Goal: Information Seeking & Learning: Learn about a topic

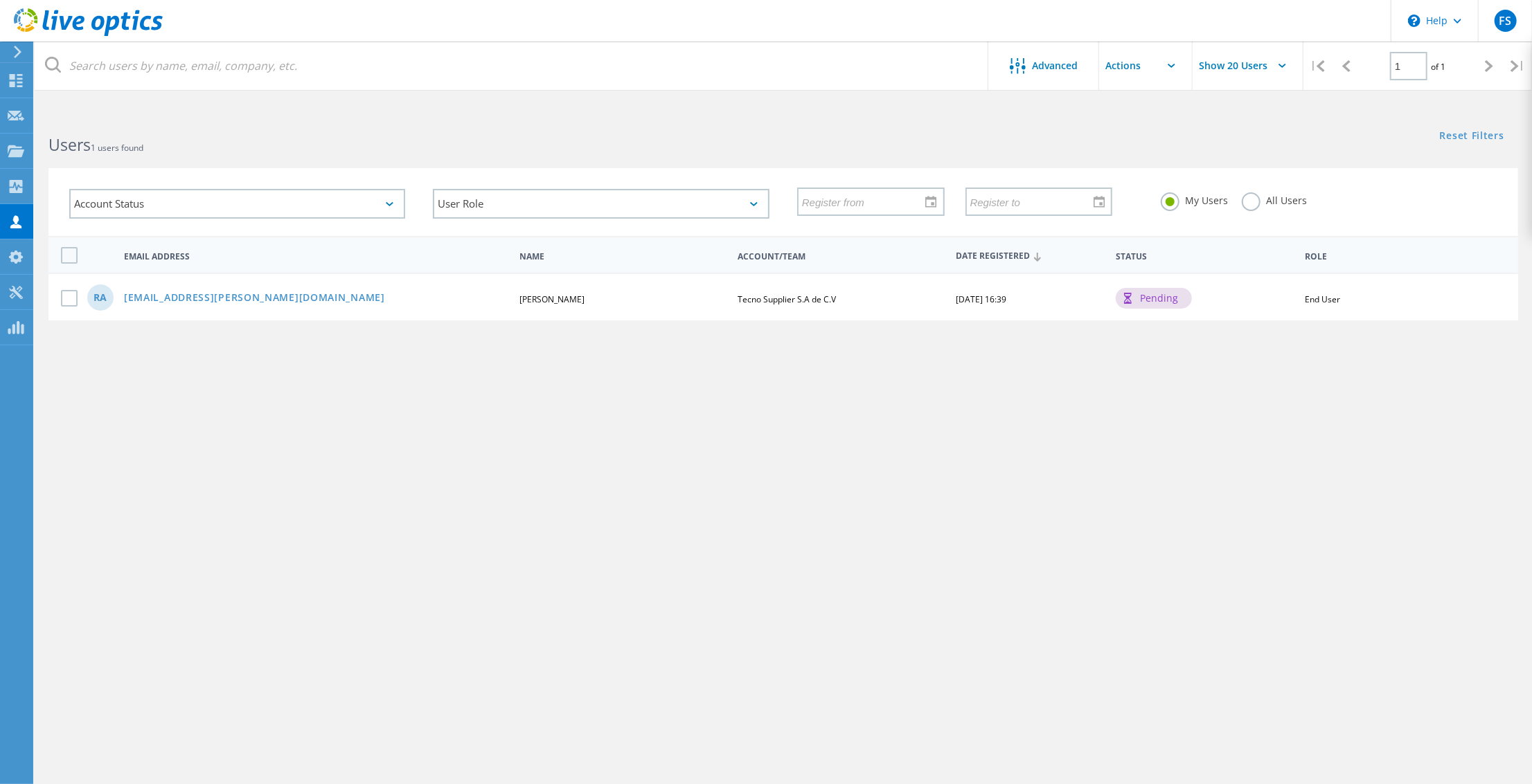
click at [1156, 299] on div "pending" at bounding box center [1154, 299] width 77 height 21
click at [1317, 294] on span "End User" at bounding box center [1323, 299] width 35 height 11
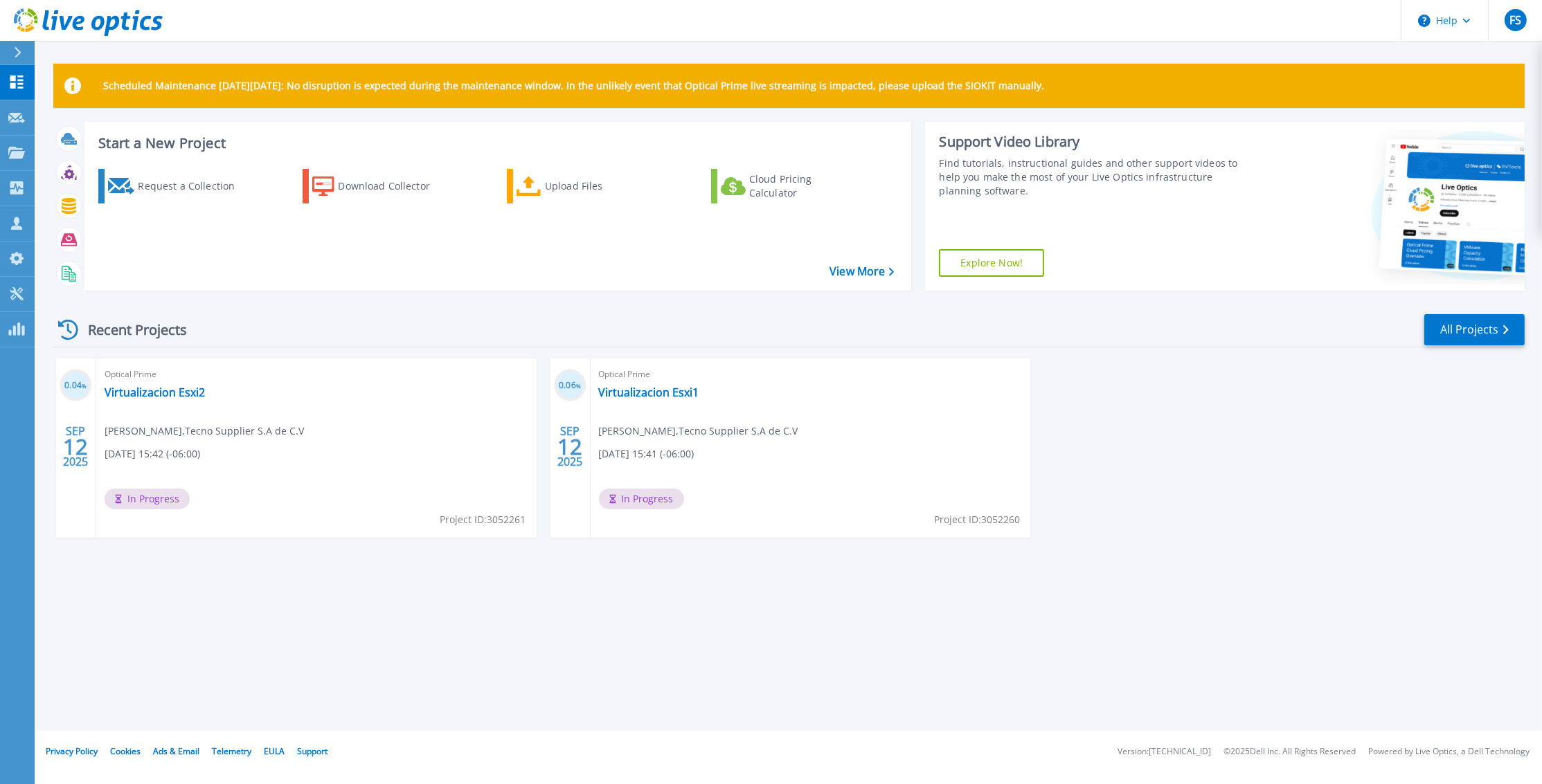
click at [258, 475] on div "Optical Prime Virtualizacion Esxi2 Rogger Alfaro , Tecno Supplier S.A de C.V 09…" at bounding box center [316, 448] width 440 height 179
click at [308, 87] on p "Scheduled Maintenance on Monday 22nd September: No disruption is expected durin…" at bounding box center [573, 85] width 941 height 11
click at [352, 461] on div "Optical Prime Virtualizacion Esxi2 Rogger Alfaro , Tecno Supplier S.A de C.V 09…" at bounding box center [316, 448] width 440 height 179
click at [150, 499] on span "In Progress" at bounding box center [147, 499] width 85 height 21
click at [18, 184] on icon at bounding box center [17, 187] width 13 height 13
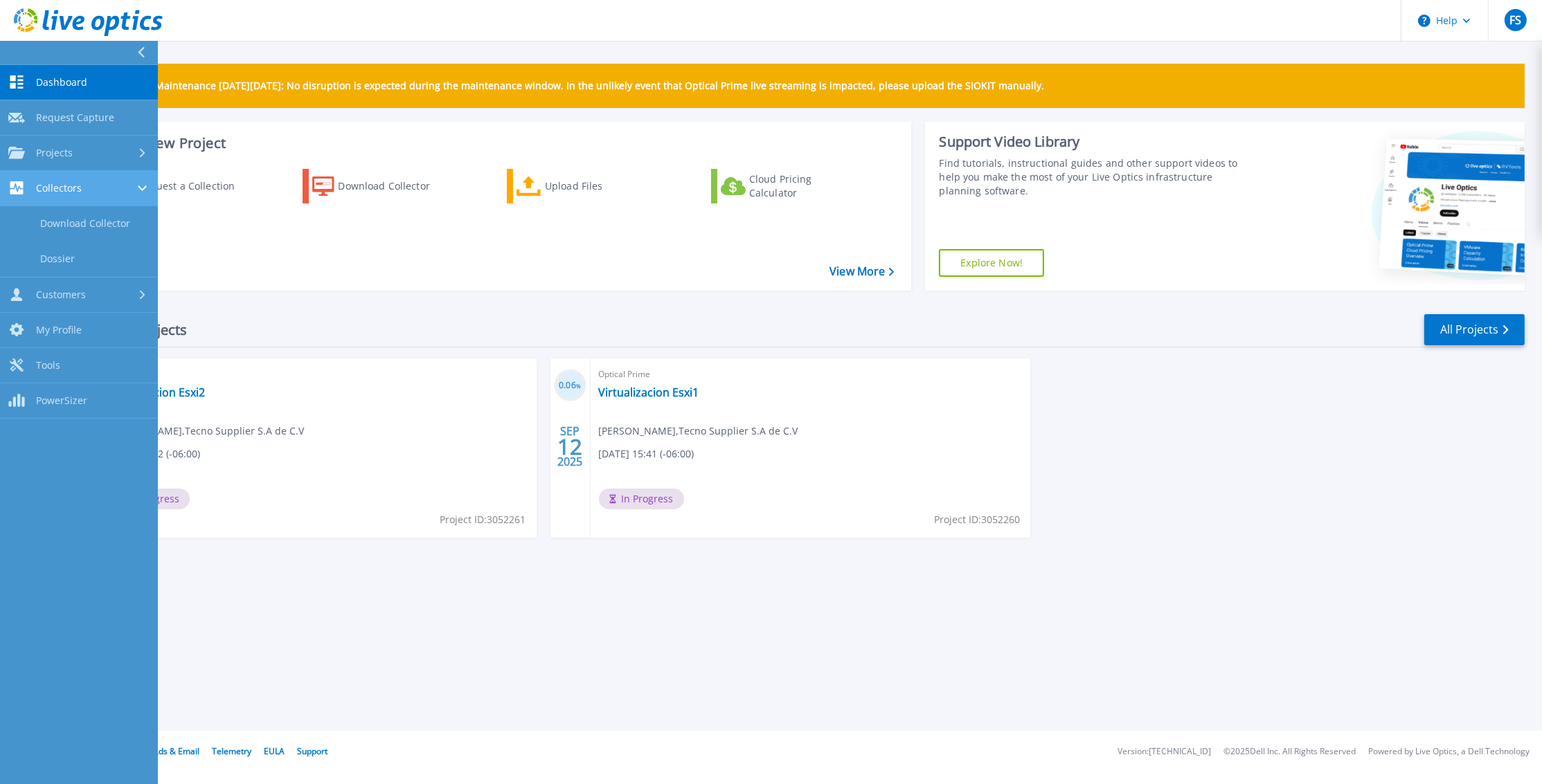
click at [18, 184] on icon at bounding box center [17, 187] width 13 height 13
click at [84, 81] on span "Dashboard" at bounding box center [62, 83] width 51 height 12
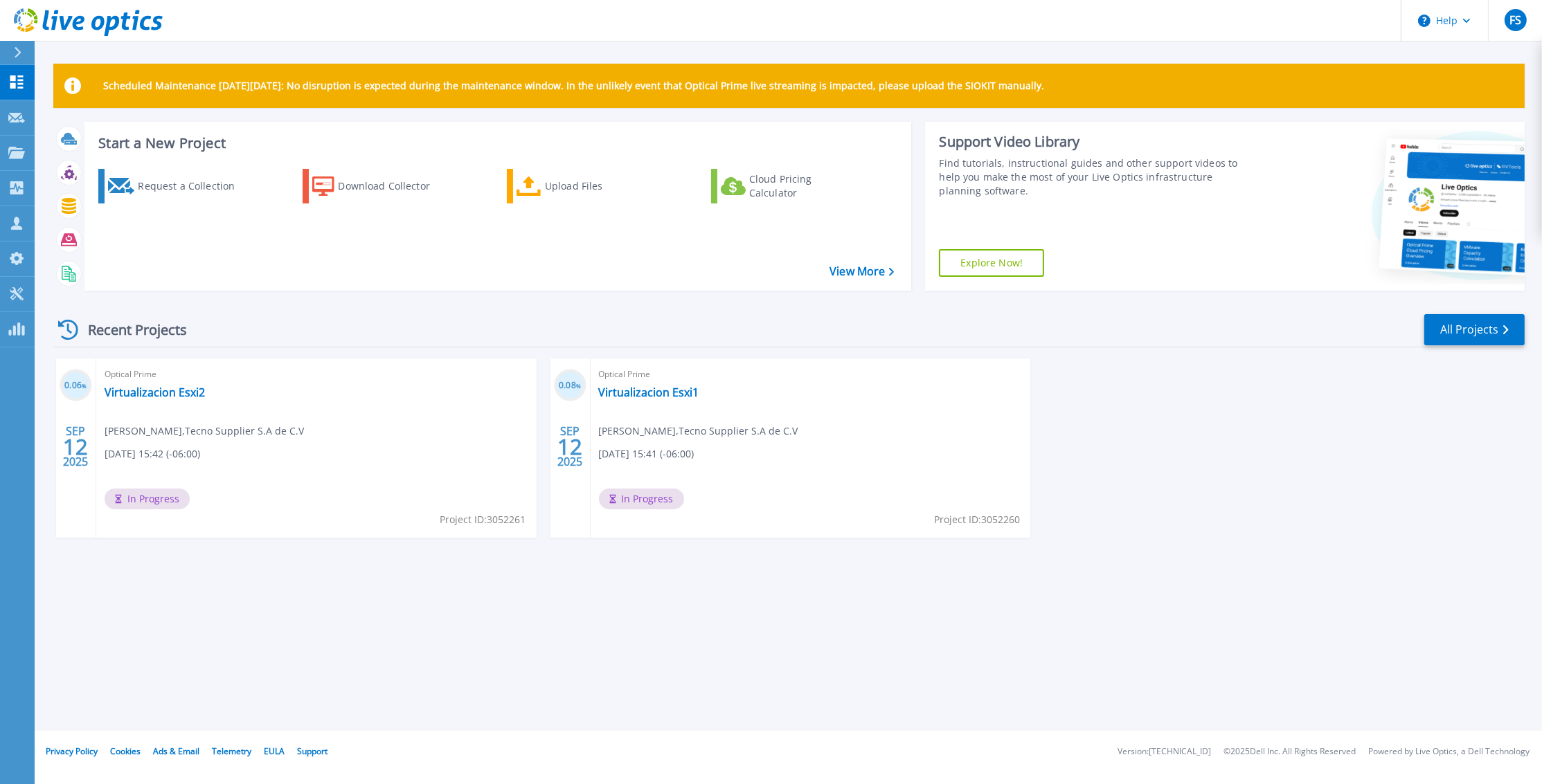
click at [573, 390] on h3 "0.08 %" at bounding box center [570, 386] width 33 height 16
drag, startPoint x: 573, startPoint y: 390, endPoint x: 666, endPoint y: 396, distance: 93.2
click at [666, 396] on link "Virtualizacion Esxi1" at bounding box center [649, 393] width 100 height 14
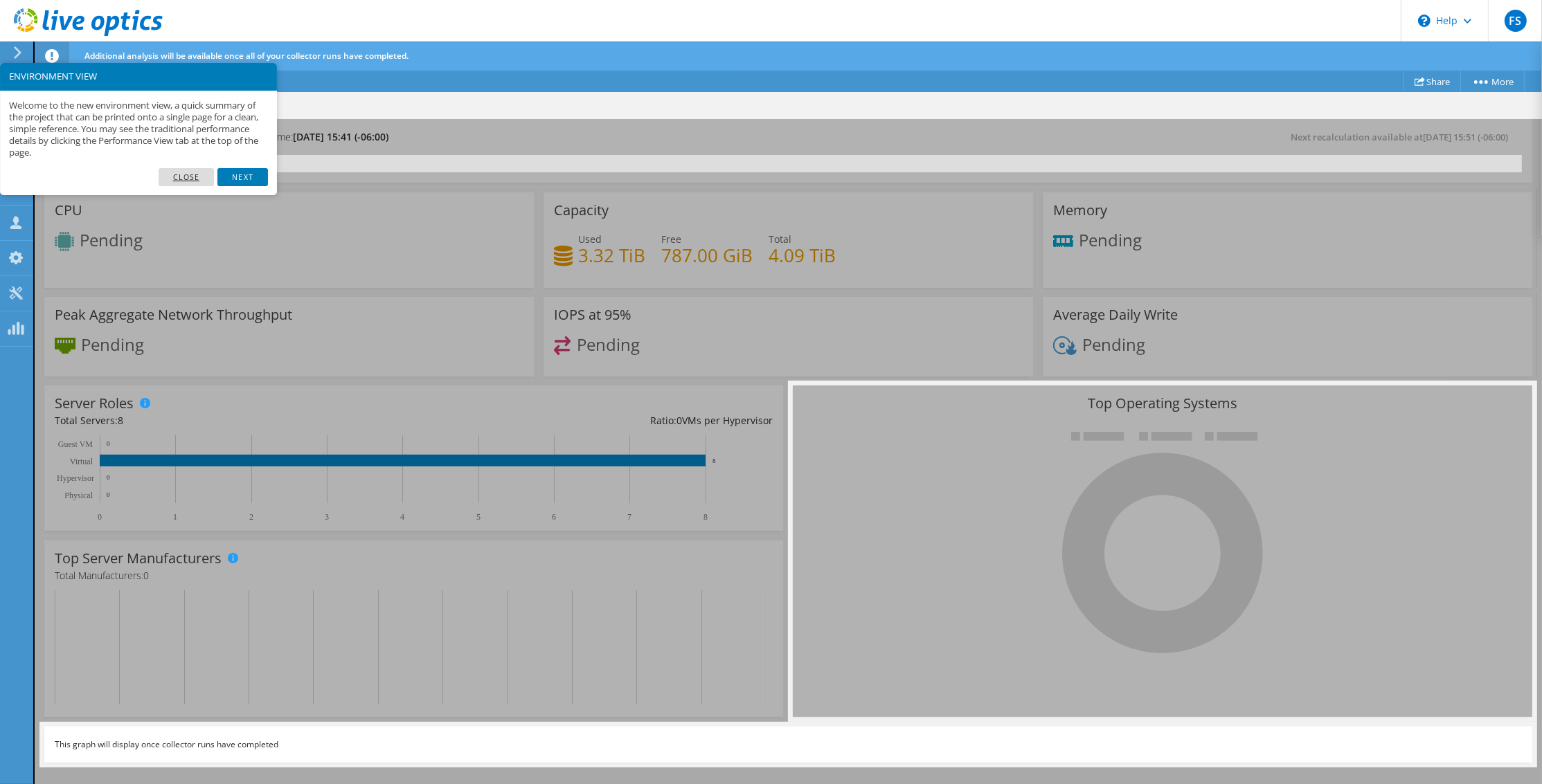
click at [172, 177] on link "Close" at bounding box center [186, 177] width 56 height 18
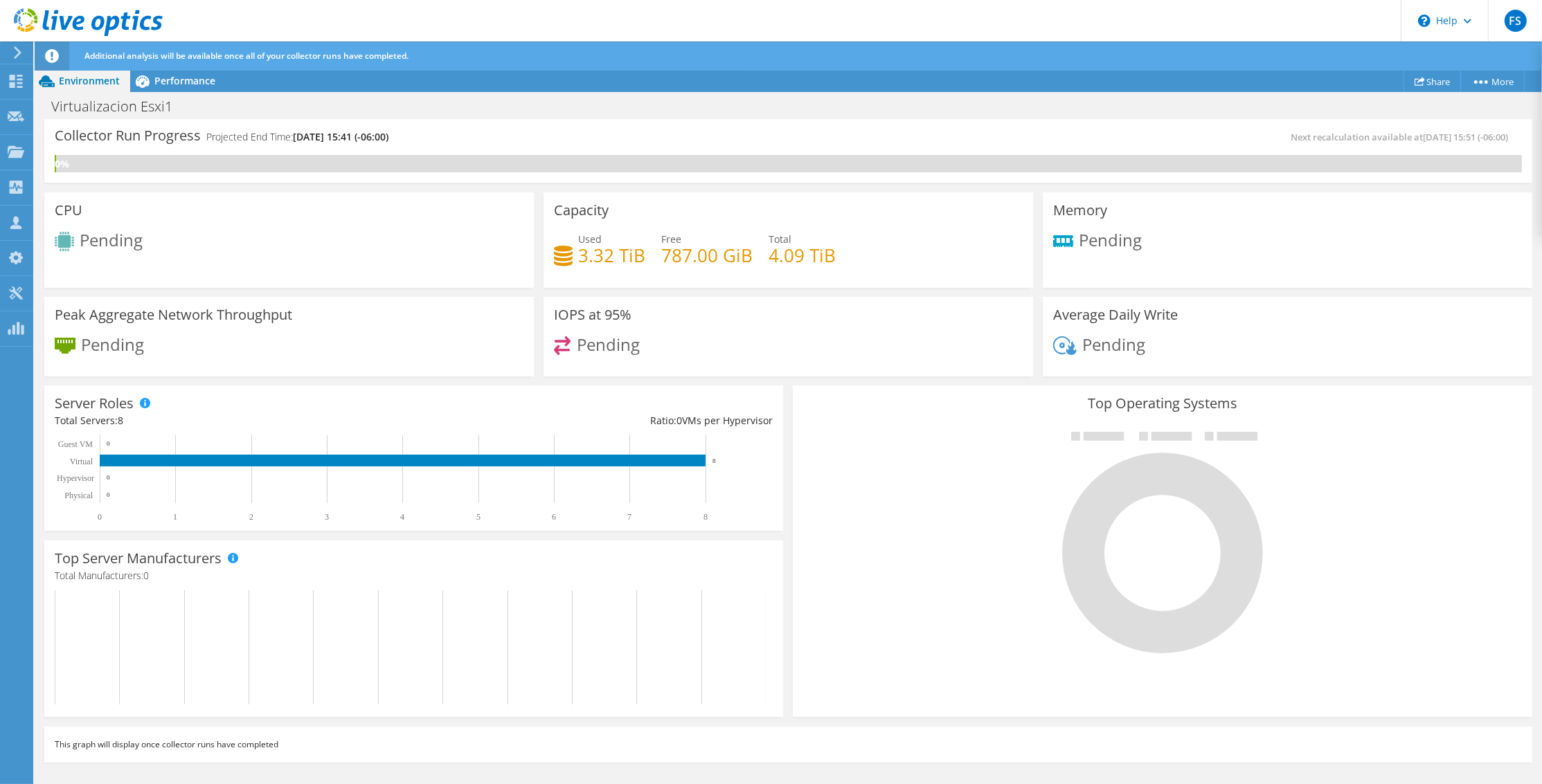
scroll to position [138, 0]
click at [186, 80] on span "Performance" at bounding box center [185, 80] width 61 height 13
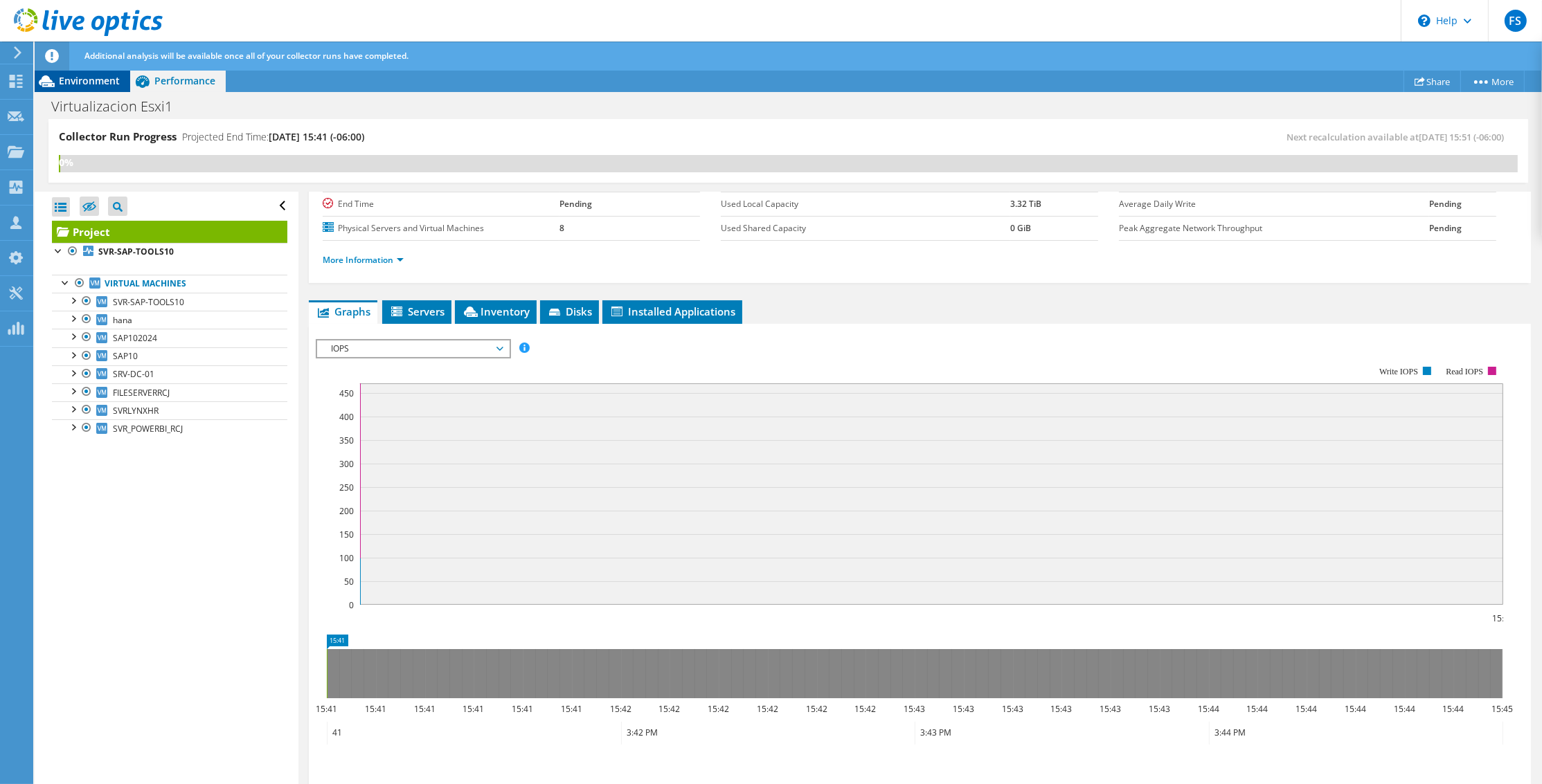
click at [97, 83] on span "Environment" at bounding box center [89, 80] width 61 height 13
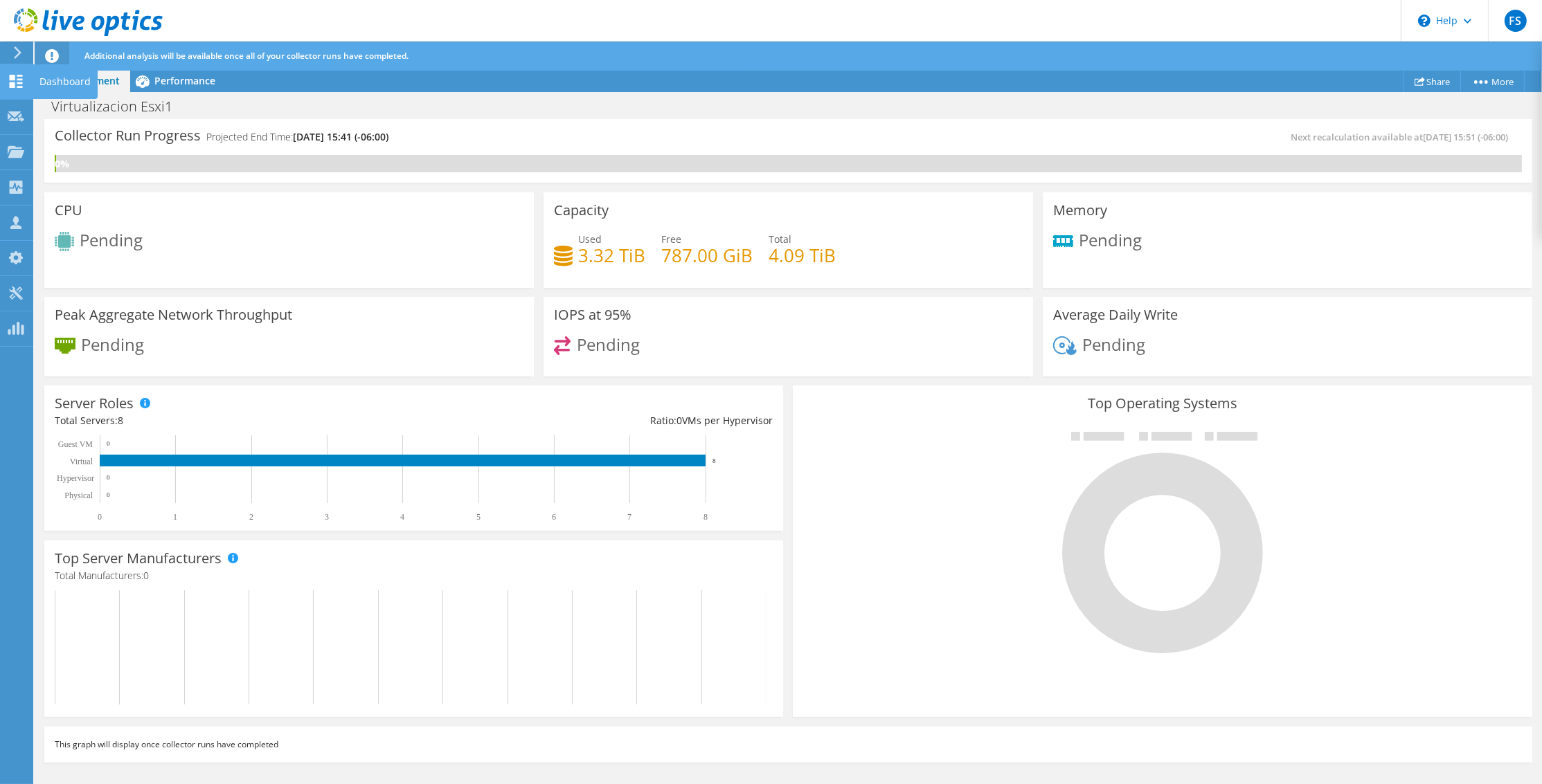
click at [11, 86] on use at bounding box center [16, 81] width 13 height 13
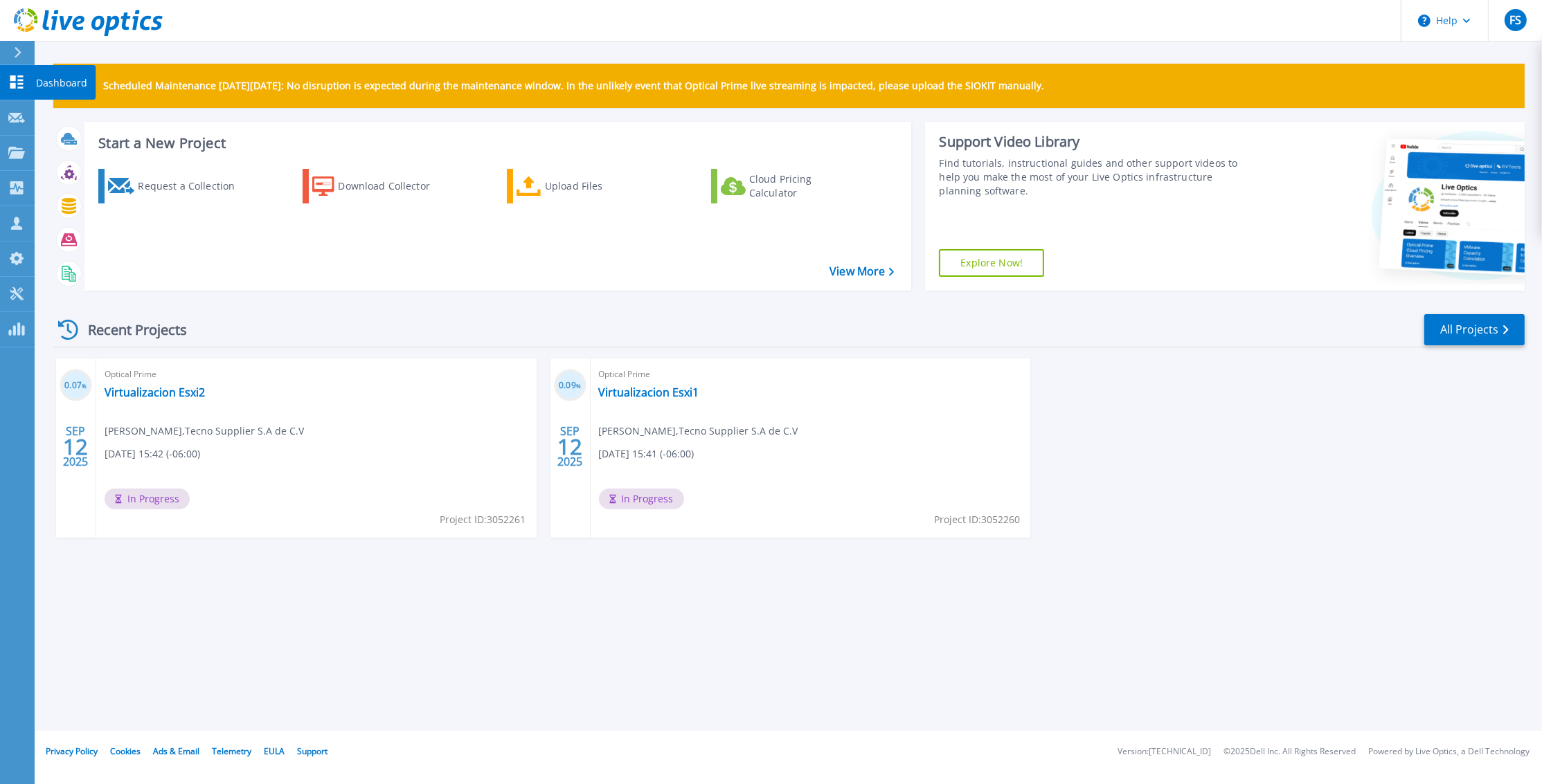
click at [20, 79] on icon at bounding box center [16, 82] width 17 height 13
click at [645, 389] on link "Virtualizacion Esxi1" at bounding box center [649, 393] width 100 height 14
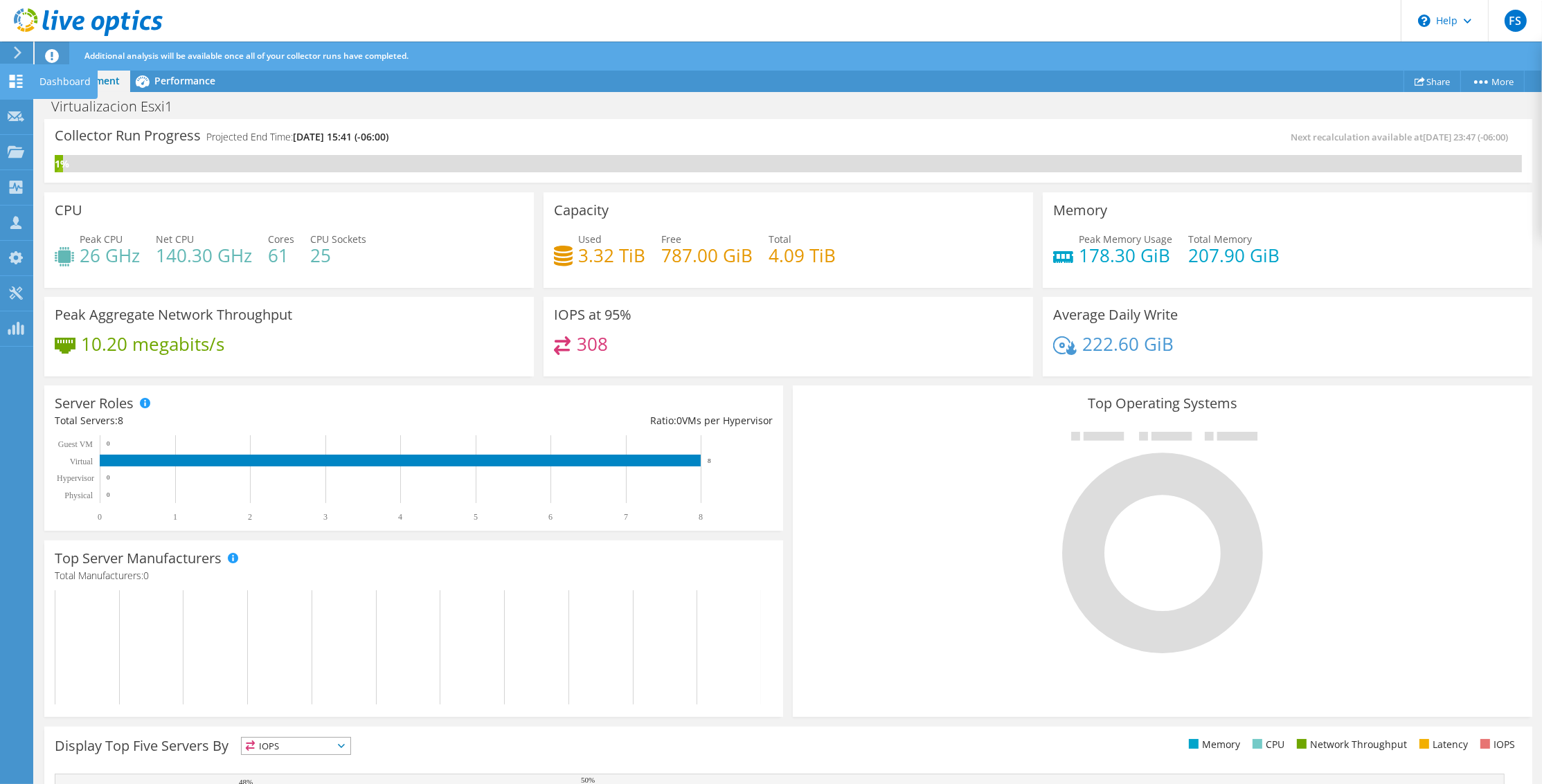
click at [21, 81] on icon at bounding box center [16, 81] width 17 height 13
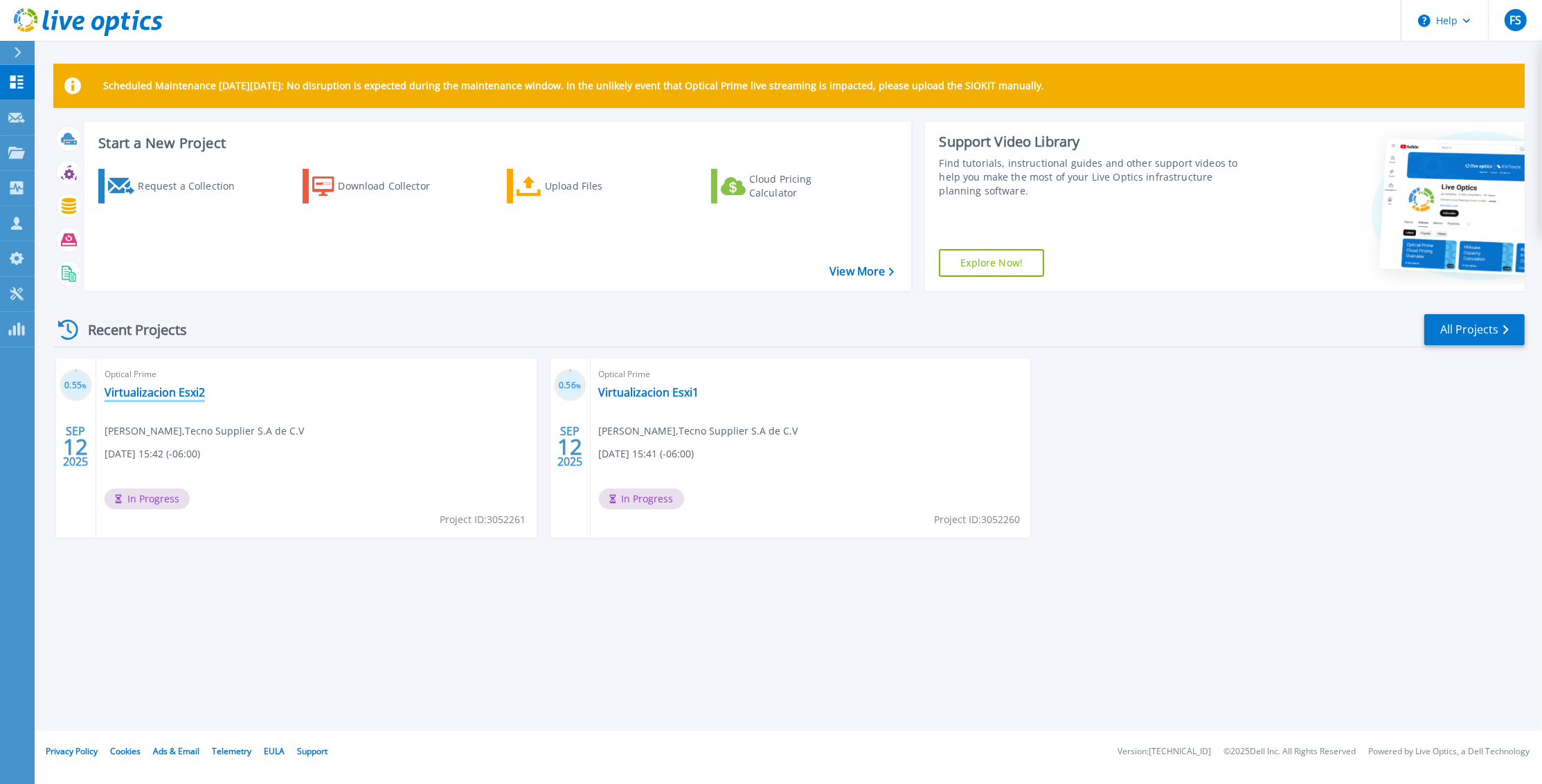
click at [150, 396] on link "Virtualizacion Esxi2" at bounding box center [155, 393] width 100 height 14
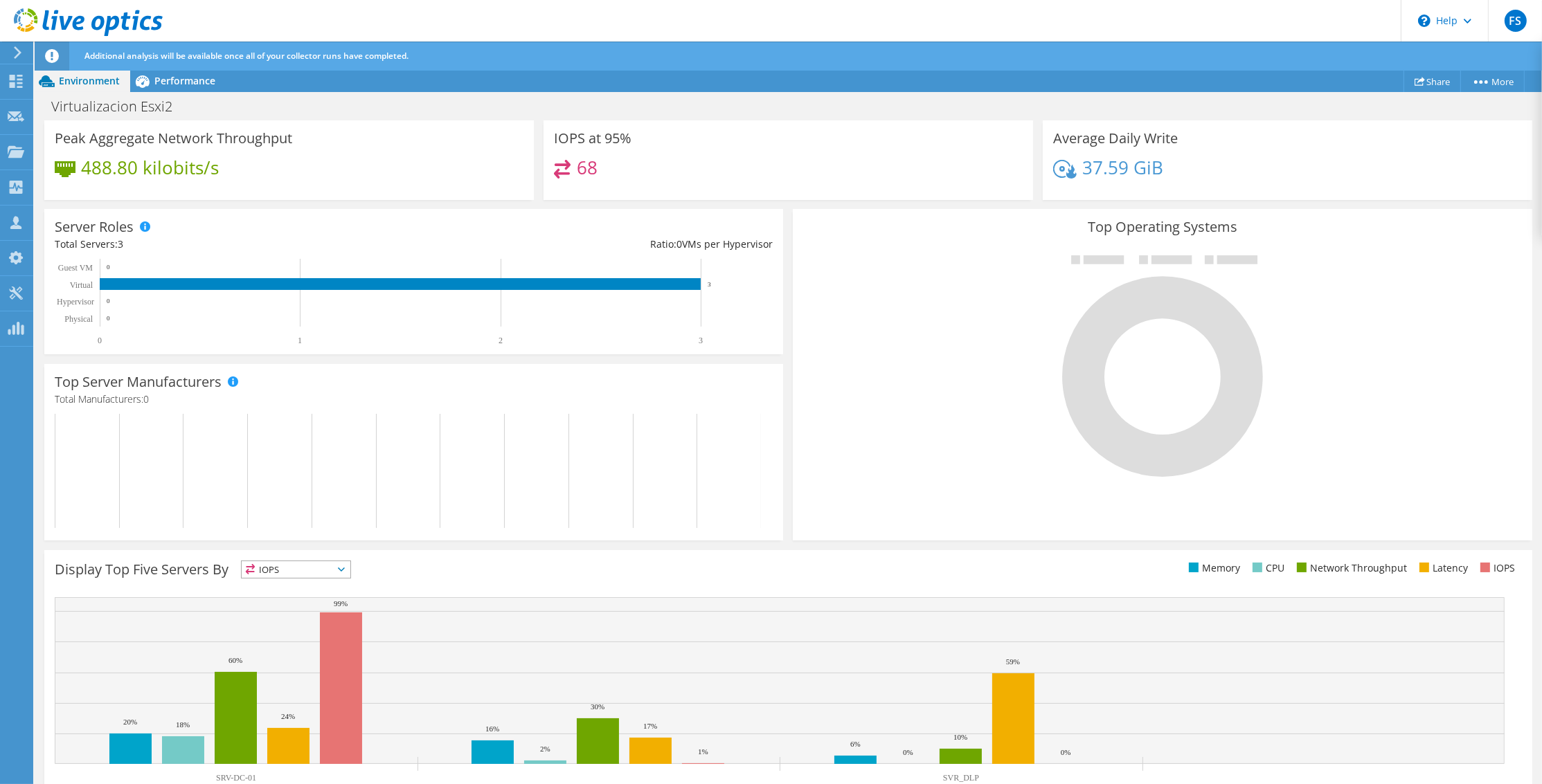
scroll to position [220, 0]
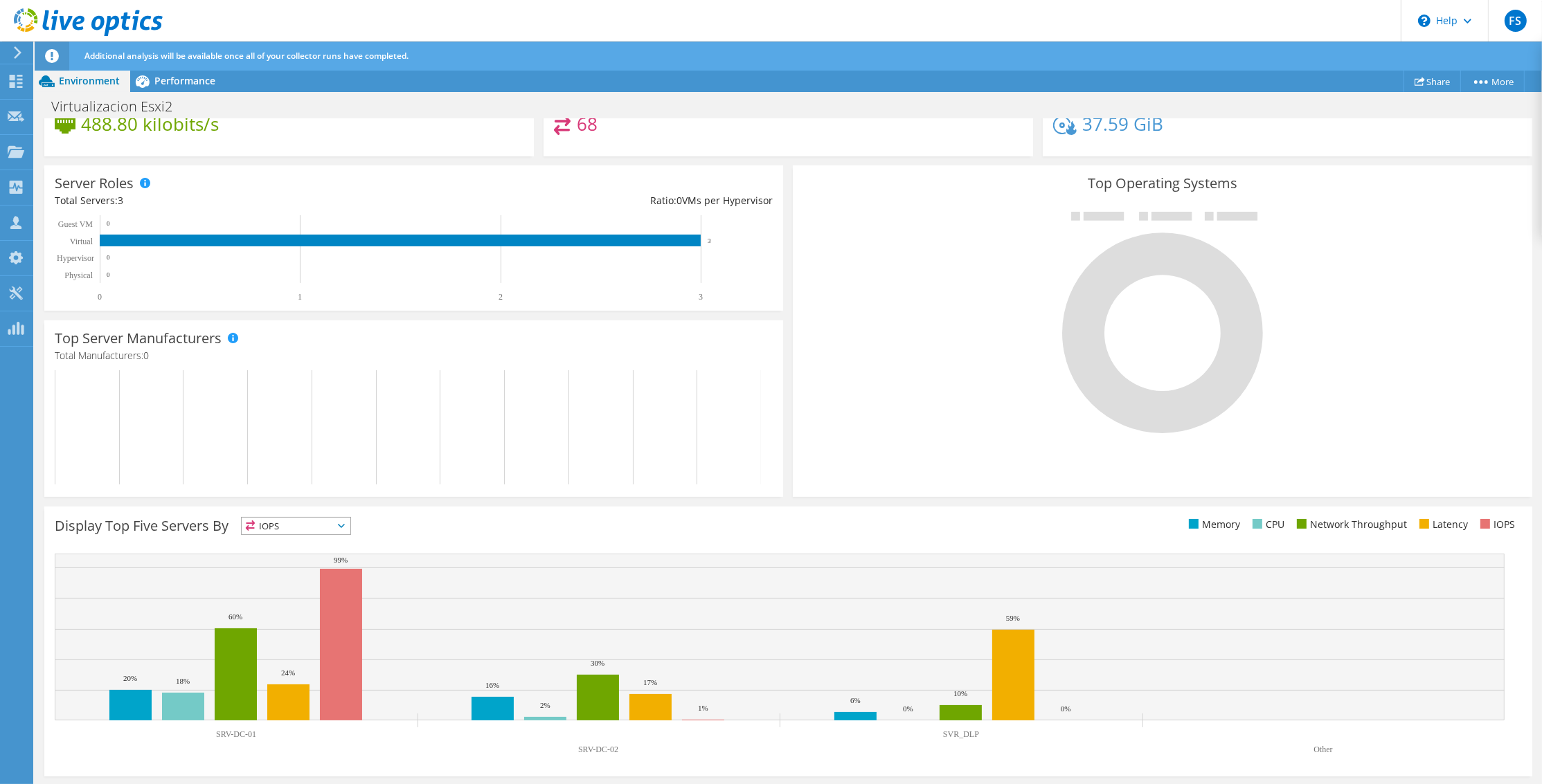
click at [292, 527] on span "IOPS" at bounding box center [296, 526] width 109 height 17
click at [985, 760] on div "Display Top Five Servers By IOPS IOPS" at bounding box center [788, 641] width 1487 height 270
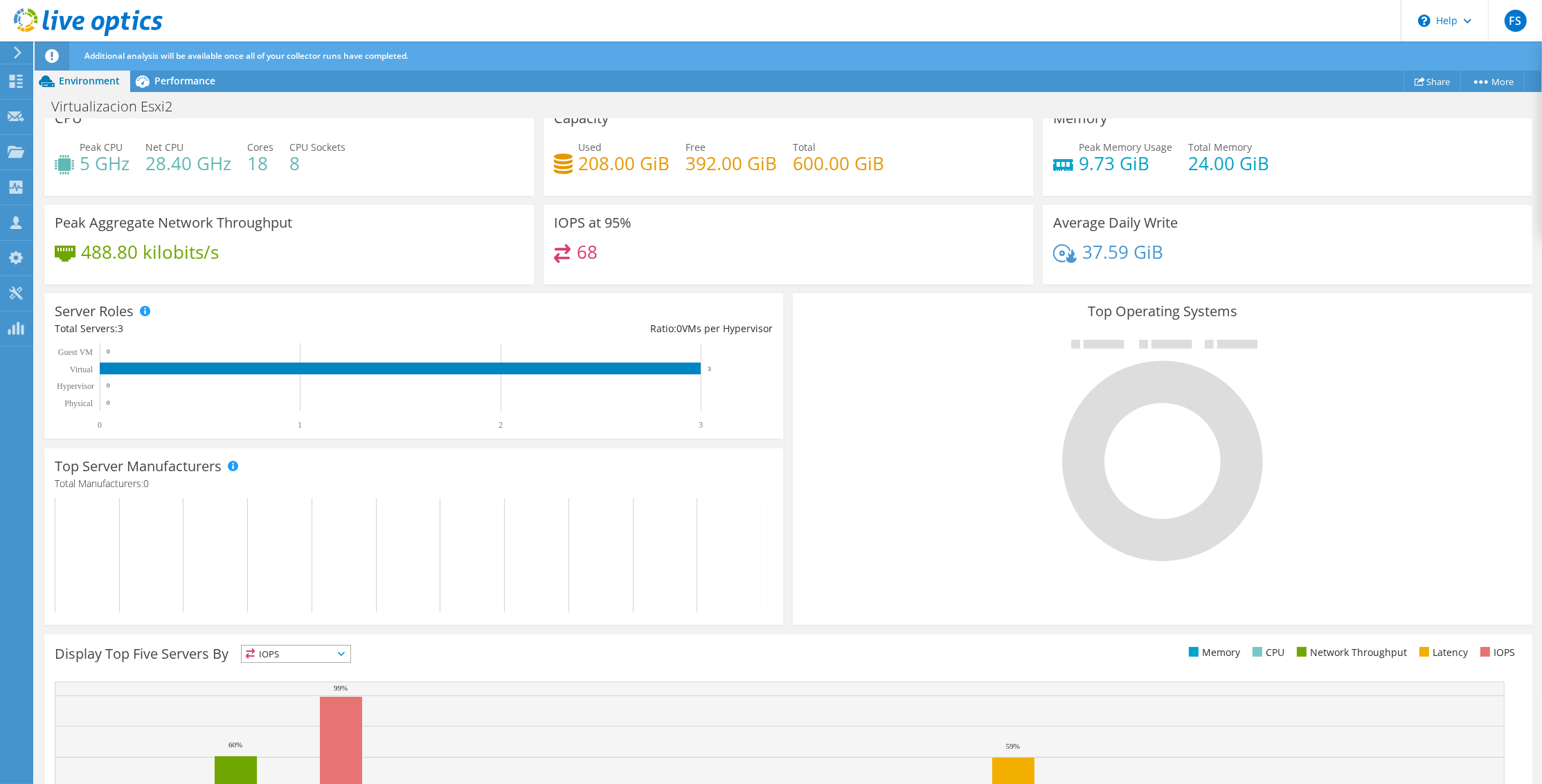
scroll to position [0, 0]
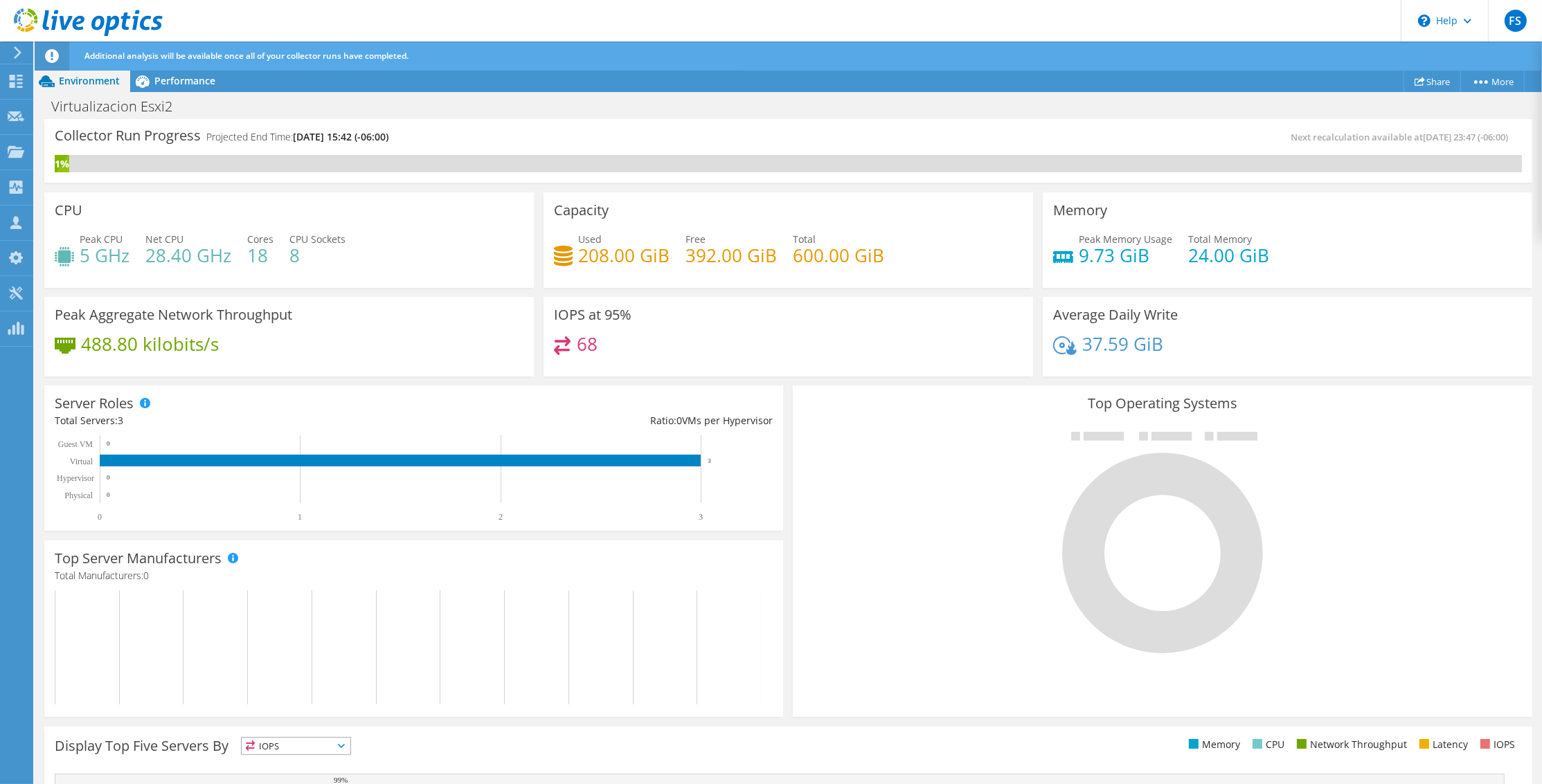
click at [1431, 465] on div at bounding box center [1162, 541] width 718 height 233
click at [345, 747] on icon at bounding box center [341, 746] width 7 height 4
click at [888, 633] on div at bounding box center [1162, 541] width 718 height 233
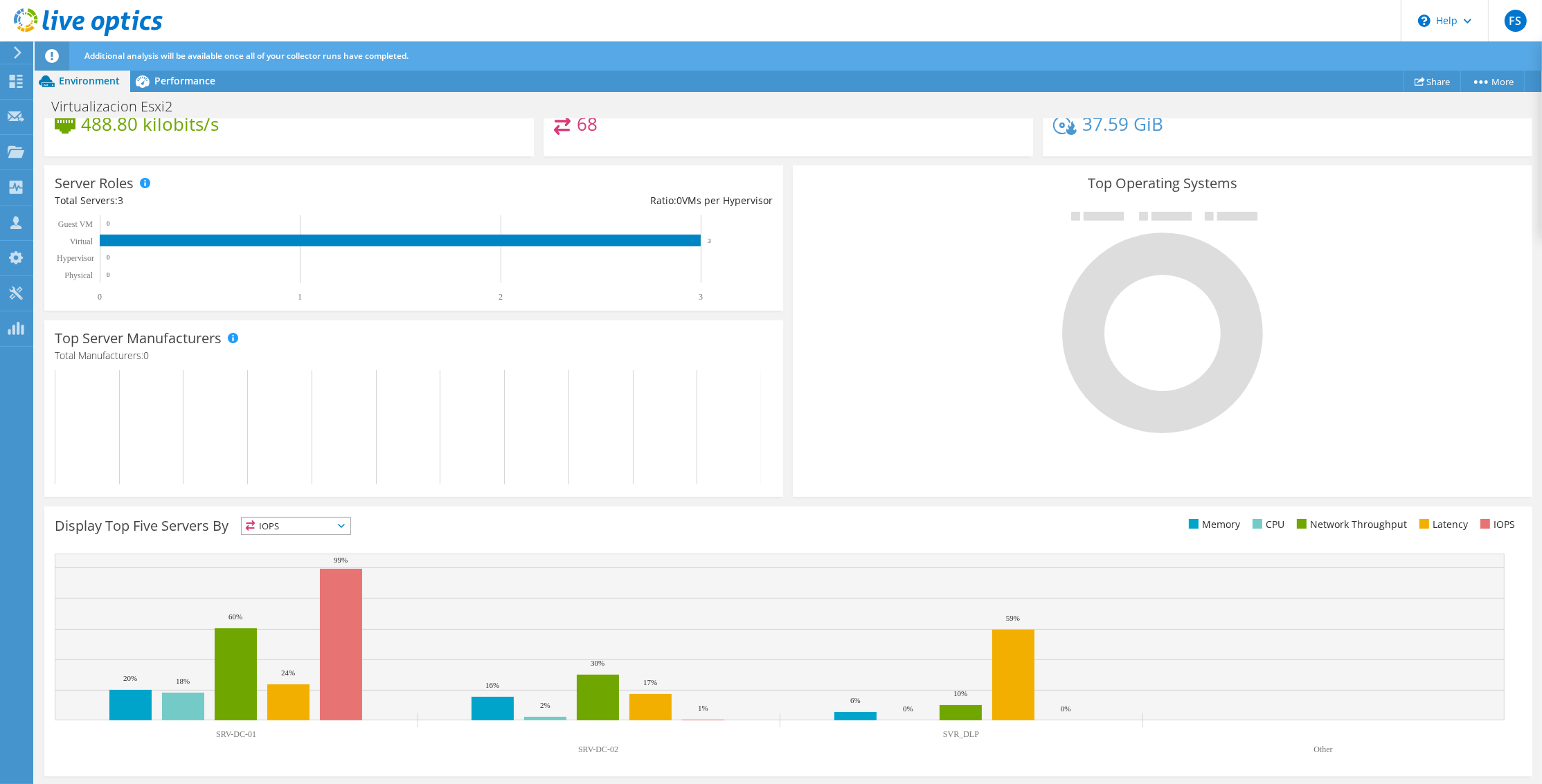
scroll to position [207, 0]
click at [345, 526] on icon at bounding box center [341, 526] width 7 height 4
click at [297, 542] on li "IOPS" at bounding box center [296, 544] width 109 height 19
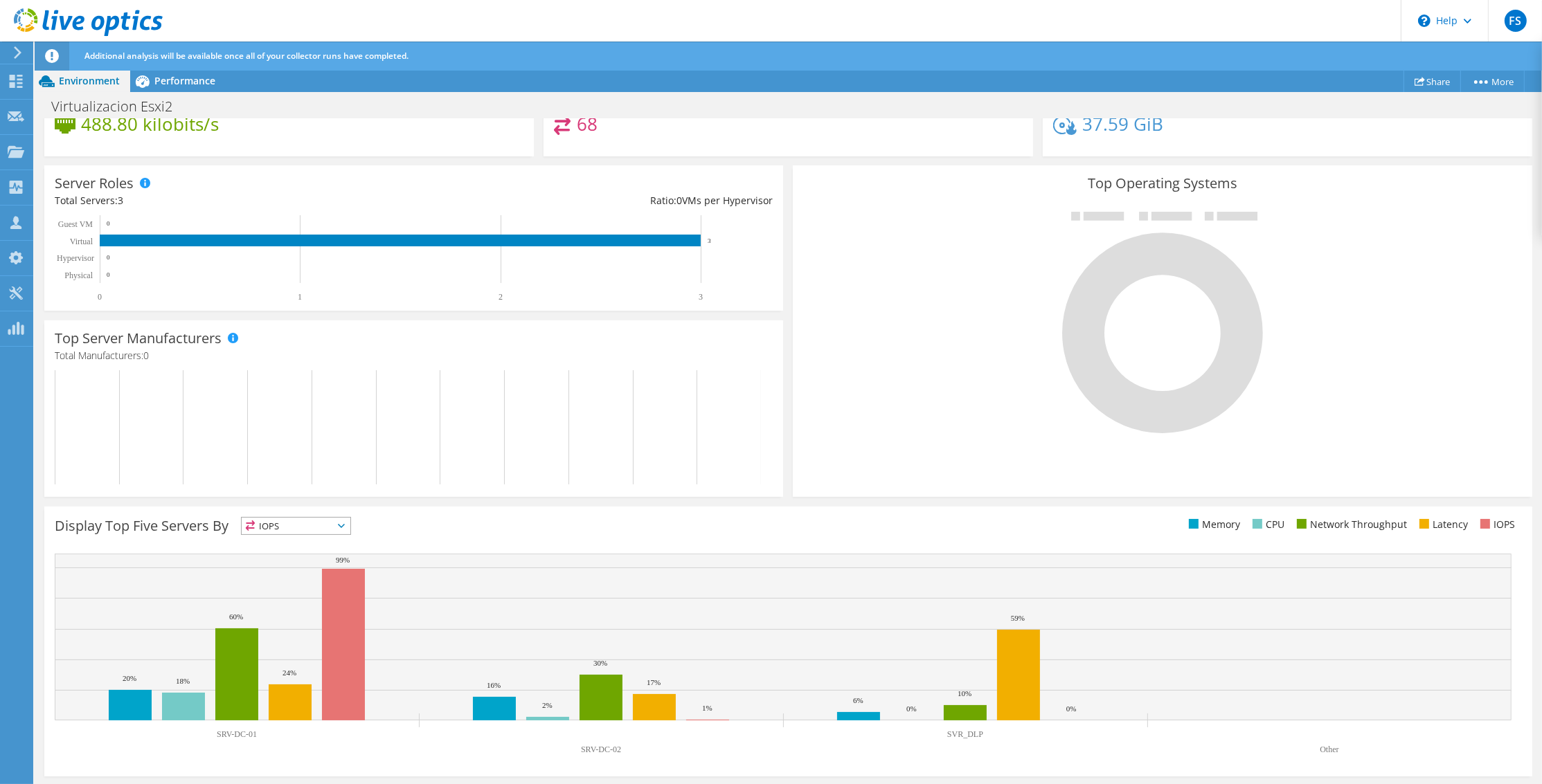
click at [350, 522] on span "IOPS" at bounding box center [296, 526] width 109 height 17
click at [324, 539] on li "IOPS" at bounding box center [296, 544] width 109 height 19
click at [191, 82] on span "Performance" at bounding box center [185, 80] width 61 height 13
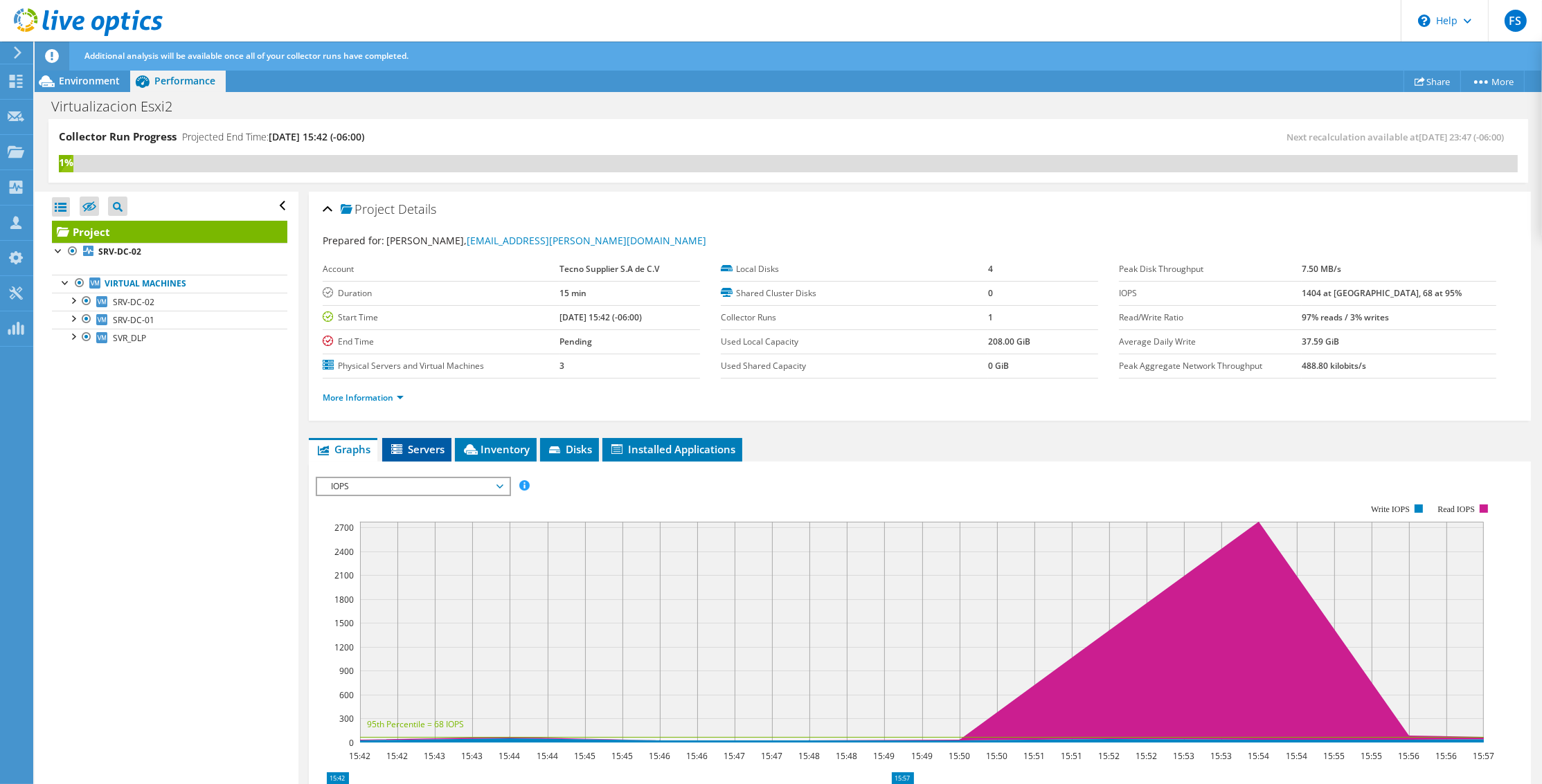
click at [393, 445] on icon at bounding box center [398, 450] width 14 height 11
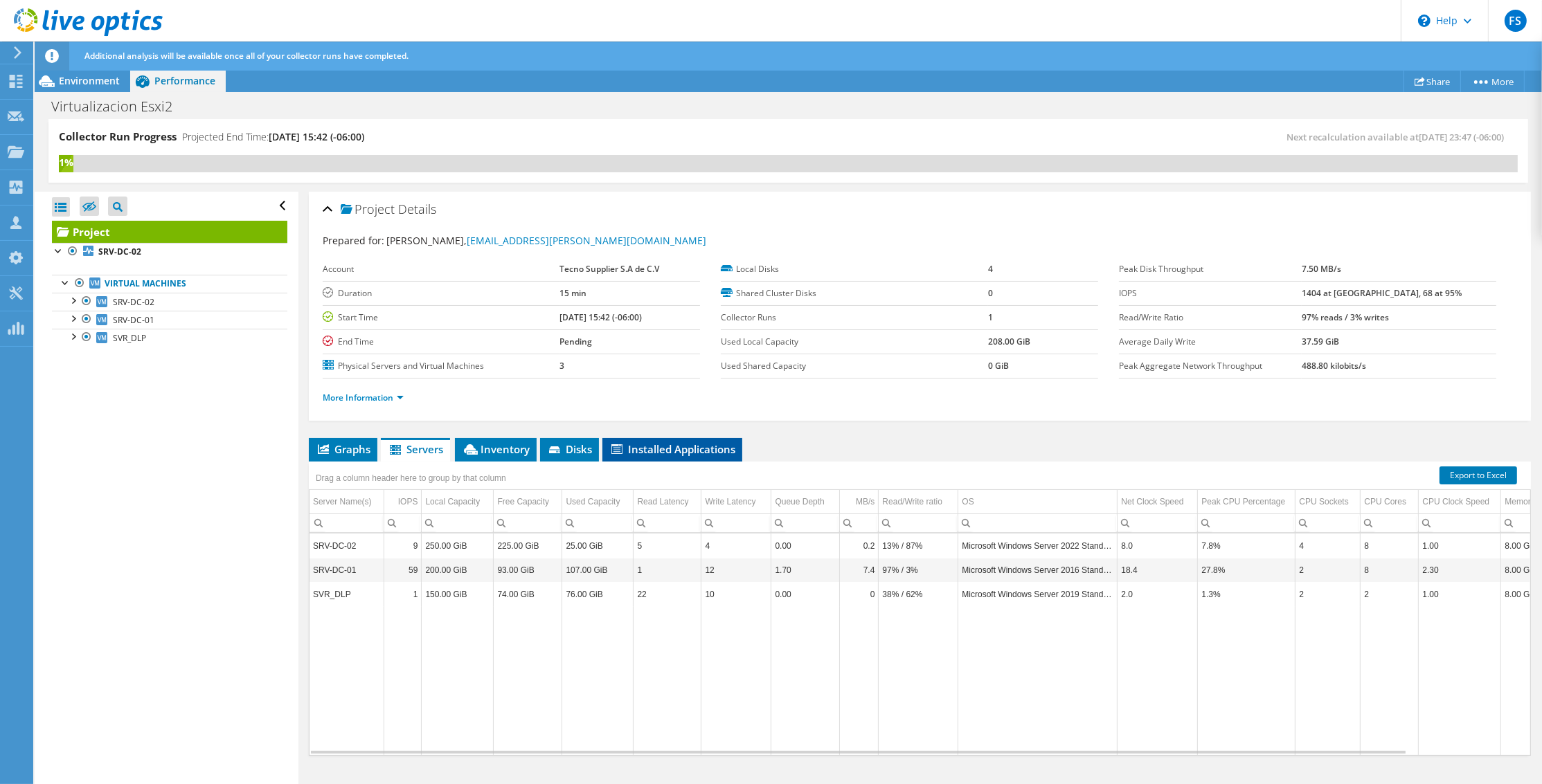
click at [673, 451] on span "Installed Applications" at bounding box center [672, 449] width 126 height 14
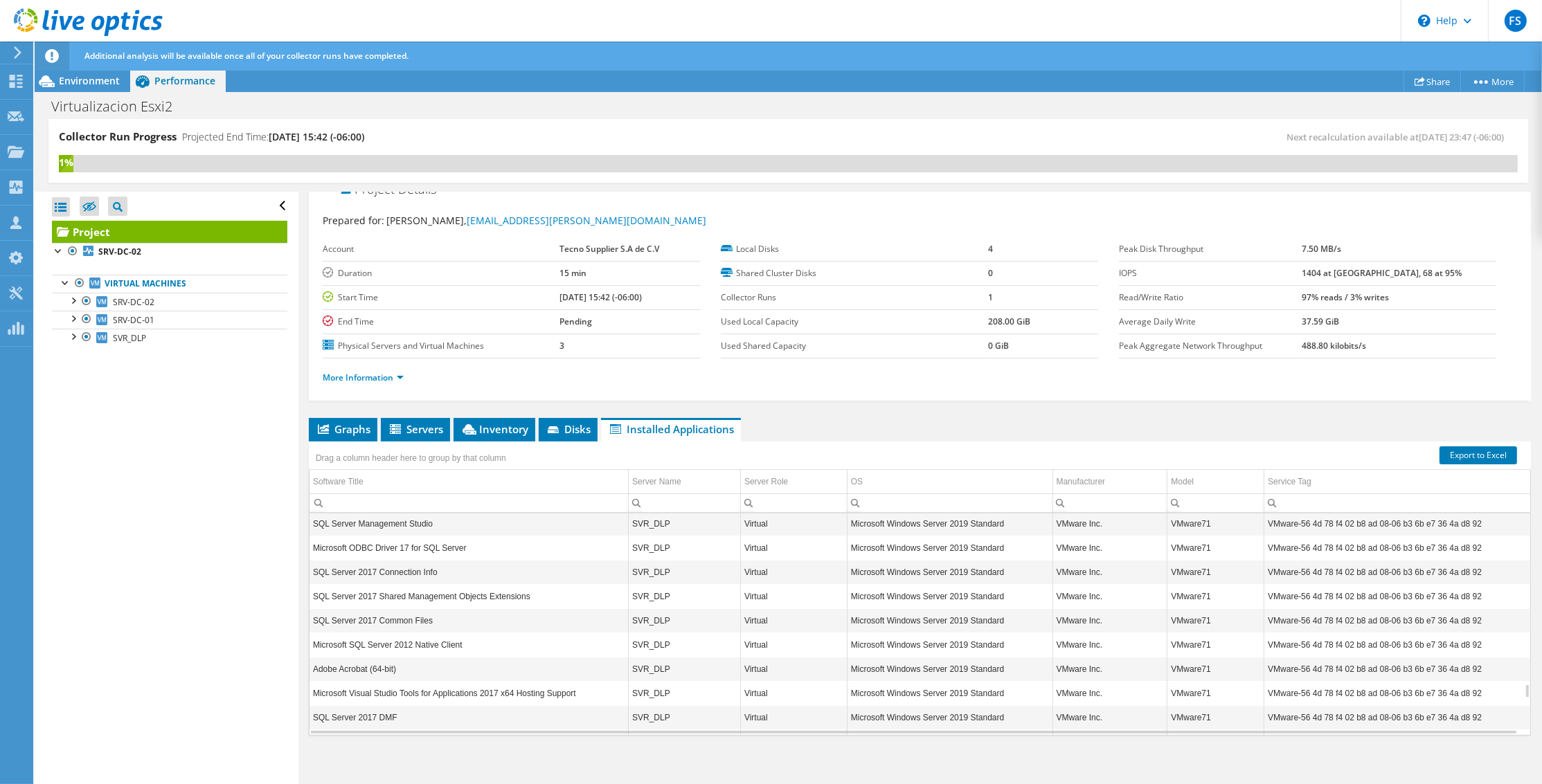
scroll to position [3210, 0]
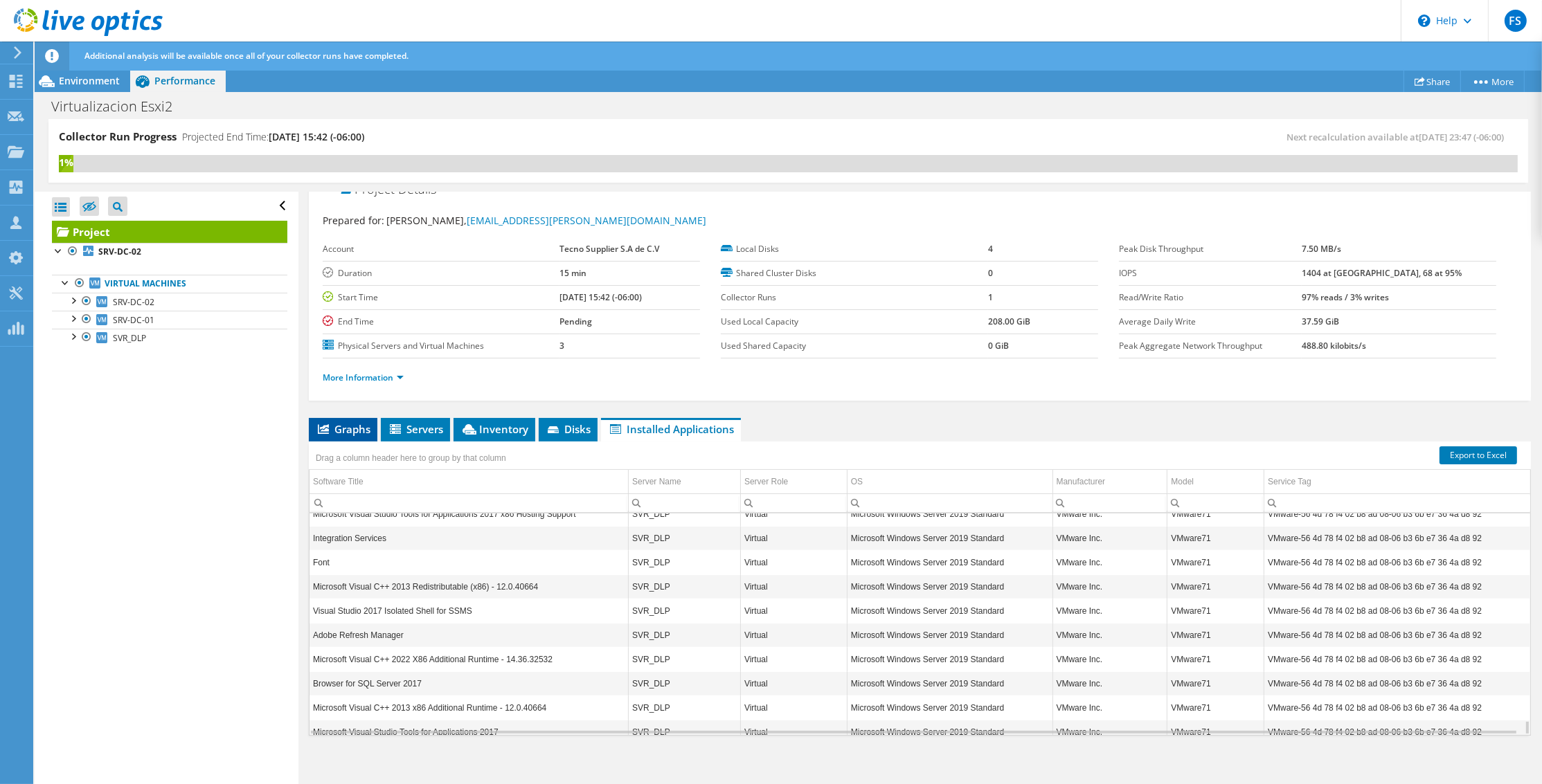
click at [353, 423] on span "Graphs" at bounding box center [343, 429] width 55 height 14
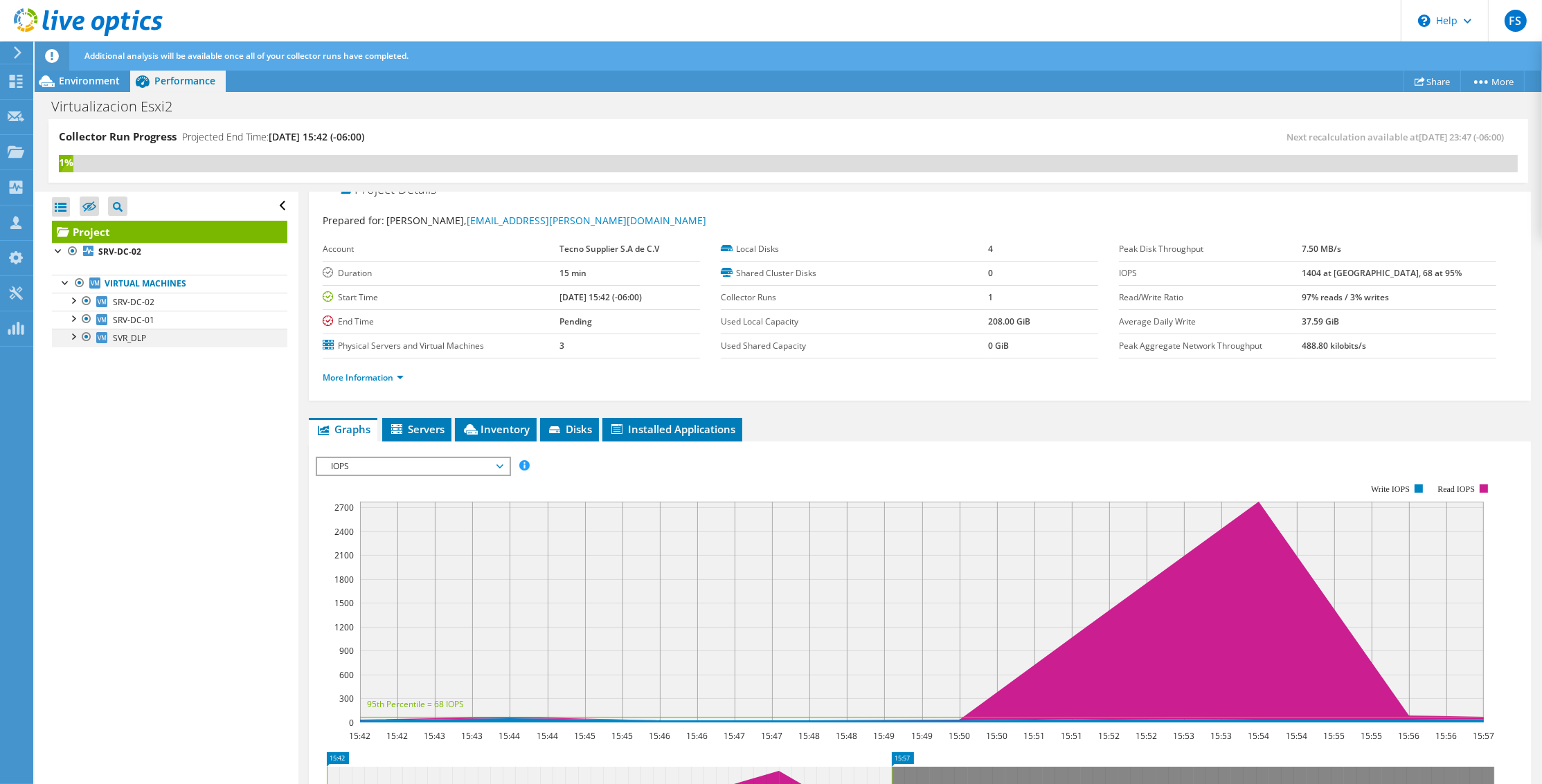
click at [83, 336] on div at bounding box center [87, 337] width 14 height 17
click at [75, 336] on div at bounding box center [73, 336] width 14 height 14
click at [84, 373] on div at bounding box center [80, 373] width 14 height 14
click at [15, 90] on div at bounding box center [16, 83] width 17 height 15
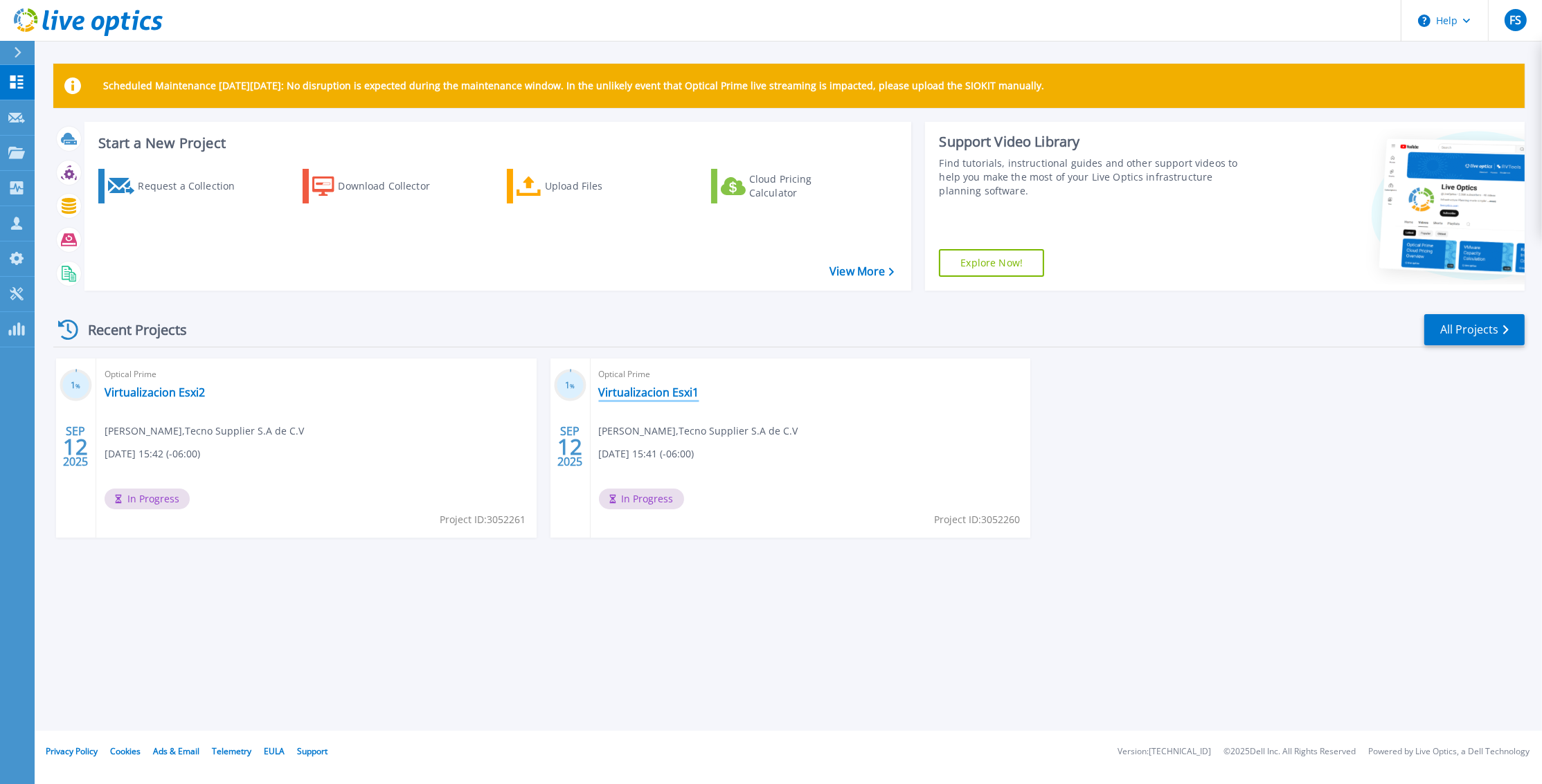
click at [656, 391] on link "Virtualizacion Esxi1" at bounding box center [649, 393] width 100 height 14
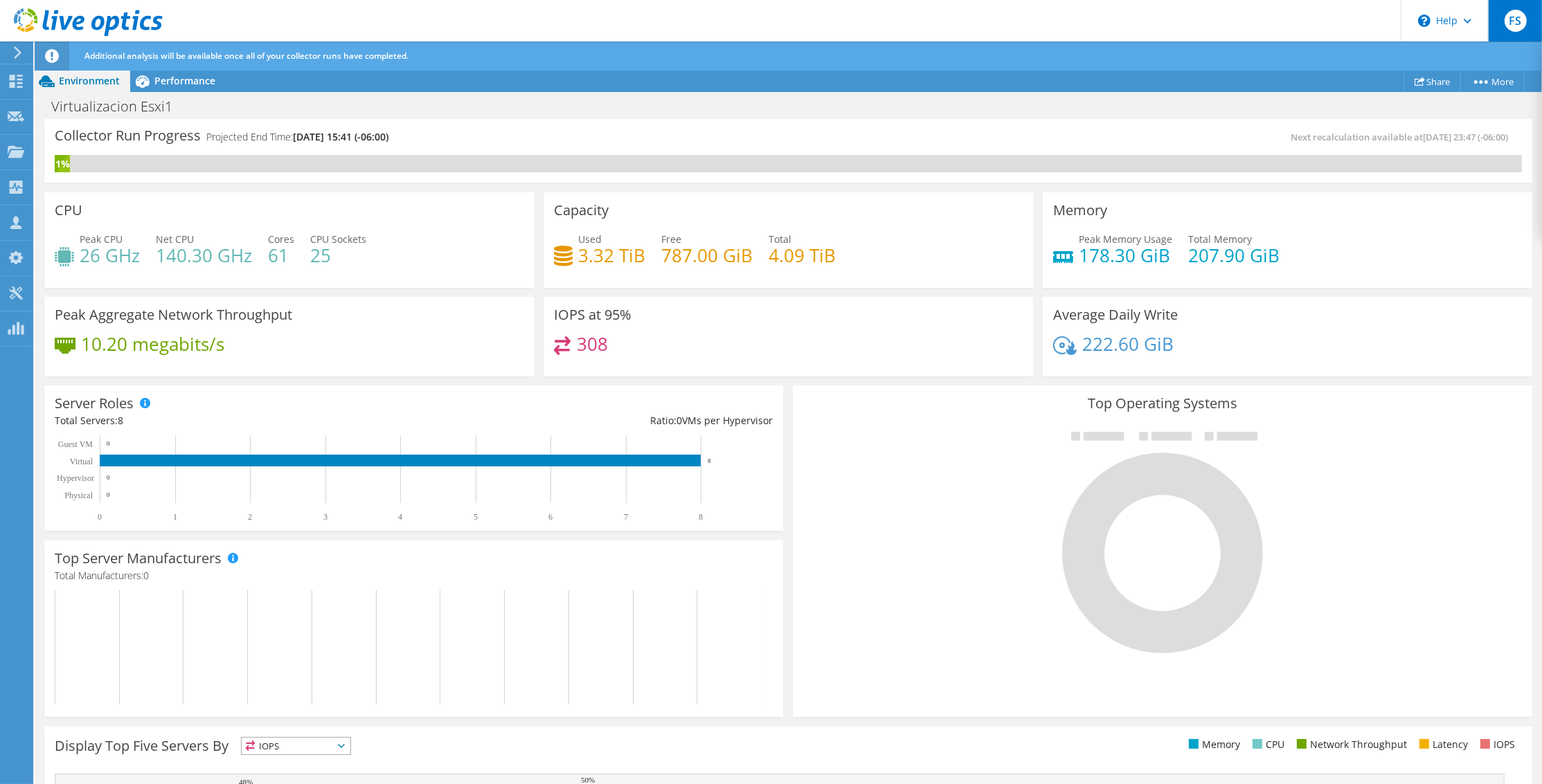
drag, startPoint x: 1505, startPoint y: 24, endPoint x: 1504, endPoint y: 35, distance: 11.0
click at [1505, 24] on span "FS" at bounding box center [1515, 20] width 22 height 22
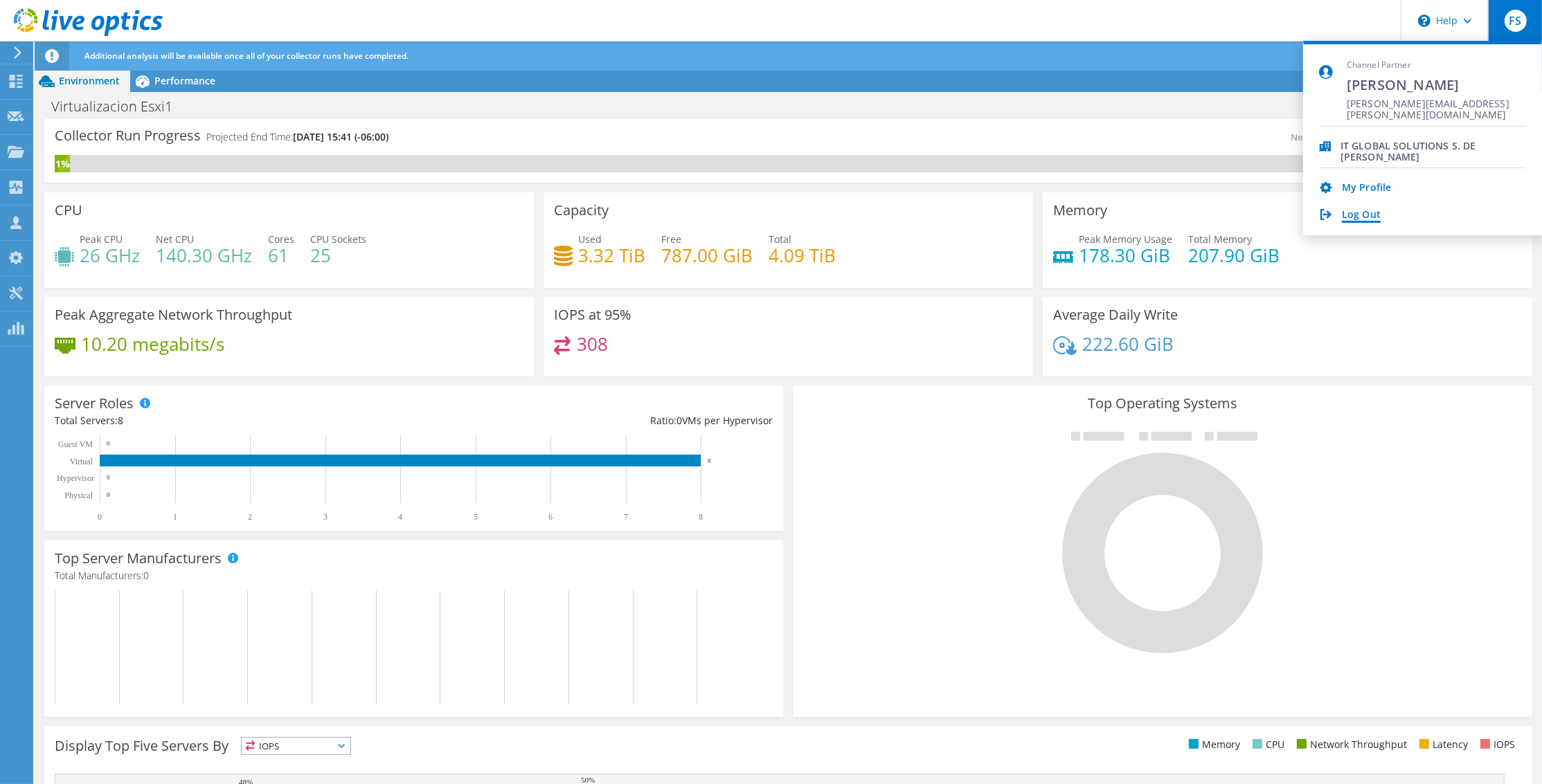
click at [1371, 212] on link "Log Out" at bounding box center [1361, 215] width 39 height 13
